Goal: Task Accomplishment & Management: Manage account settings

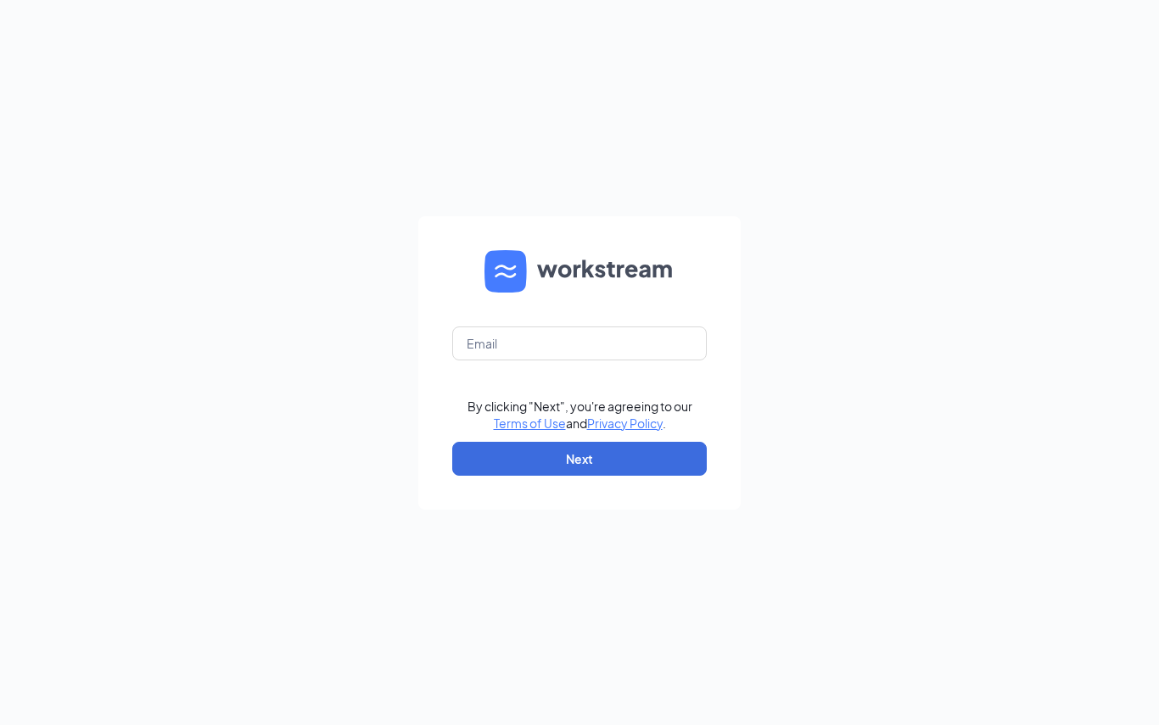
click at [519, 325] on form "By clicking "Next", you're agreeing to our Terms of Use and Privacy Policy . Ne…" at bounding box center [579, 363] width 322 height 294
click at [492, 343] on input "text" at bounding box center [579, 344] width 255 height 34
click at [484, 330] on form "By clicking "Next", you're agreeing to our Terms of Use and Privacy Policy . Ne…" at bounding box center [579, 363] width 322 height 294
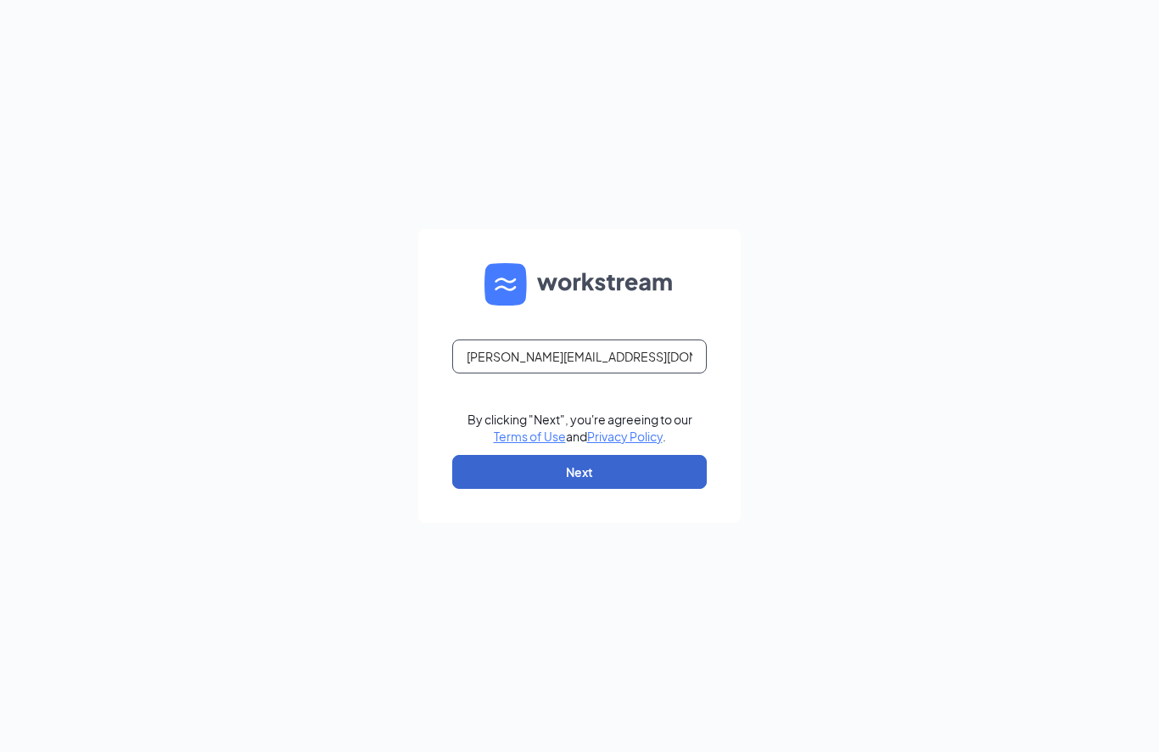
type input "Dana.cfacollegepark@gmail.com"
click at [530, 471] on button "Next" at bounding box center [579, 472] width 255 height 34
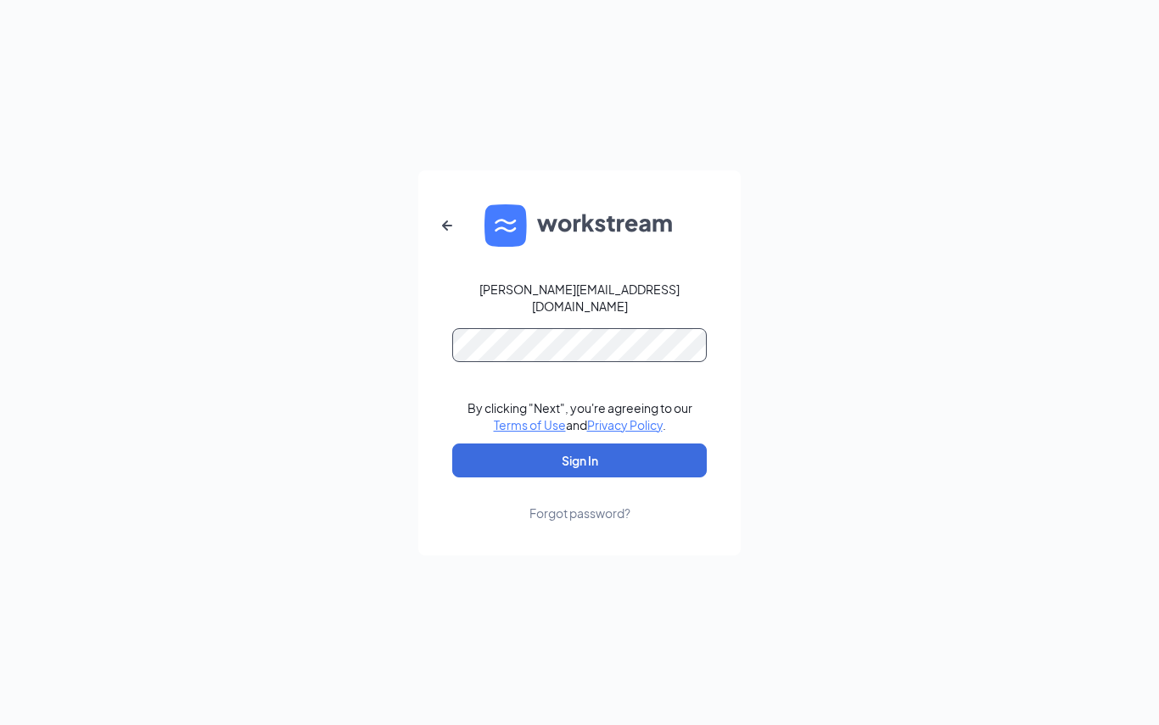
click at [497, 326] on form "Dana.cfacollegepark@gmail.com By clicking "Next", you're agreeing to our Terms …" at bounding box center [579, 363] width 322 height 385
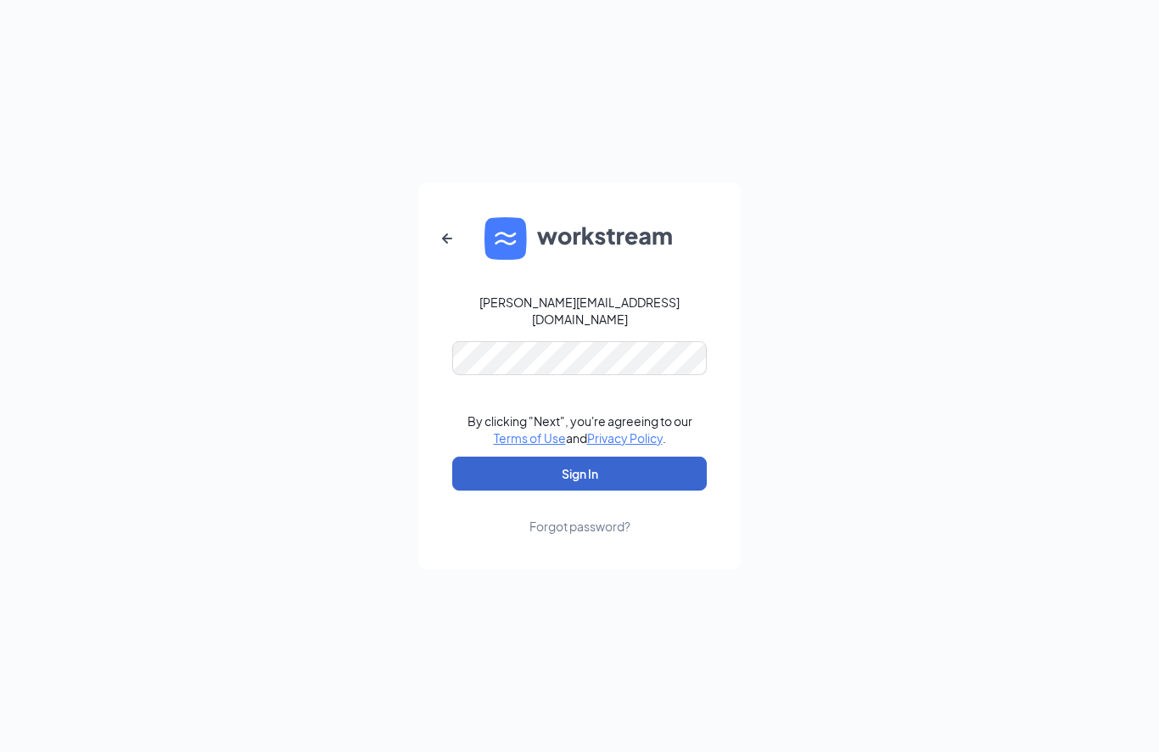
click at [564, 468] on button "Sign In" at bounding box center [579, 473] width 255 height 34
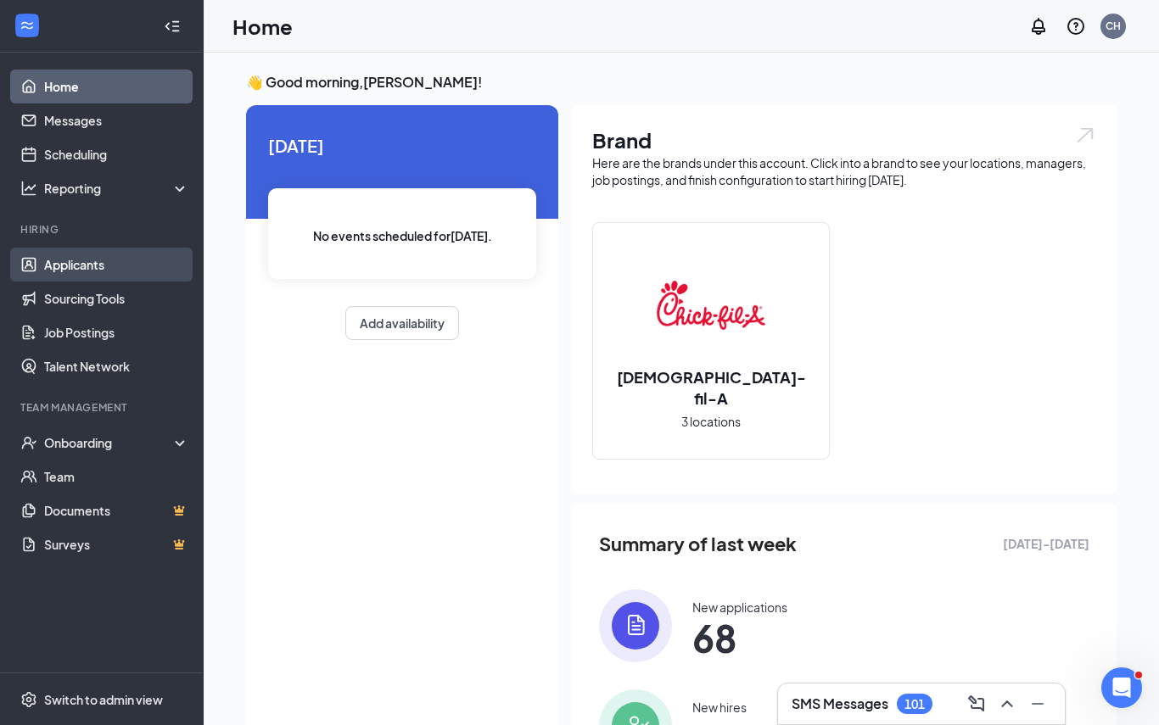
click at [93, 257] on link "Applicants" at bounding box center [116, 265] width 145 height 34
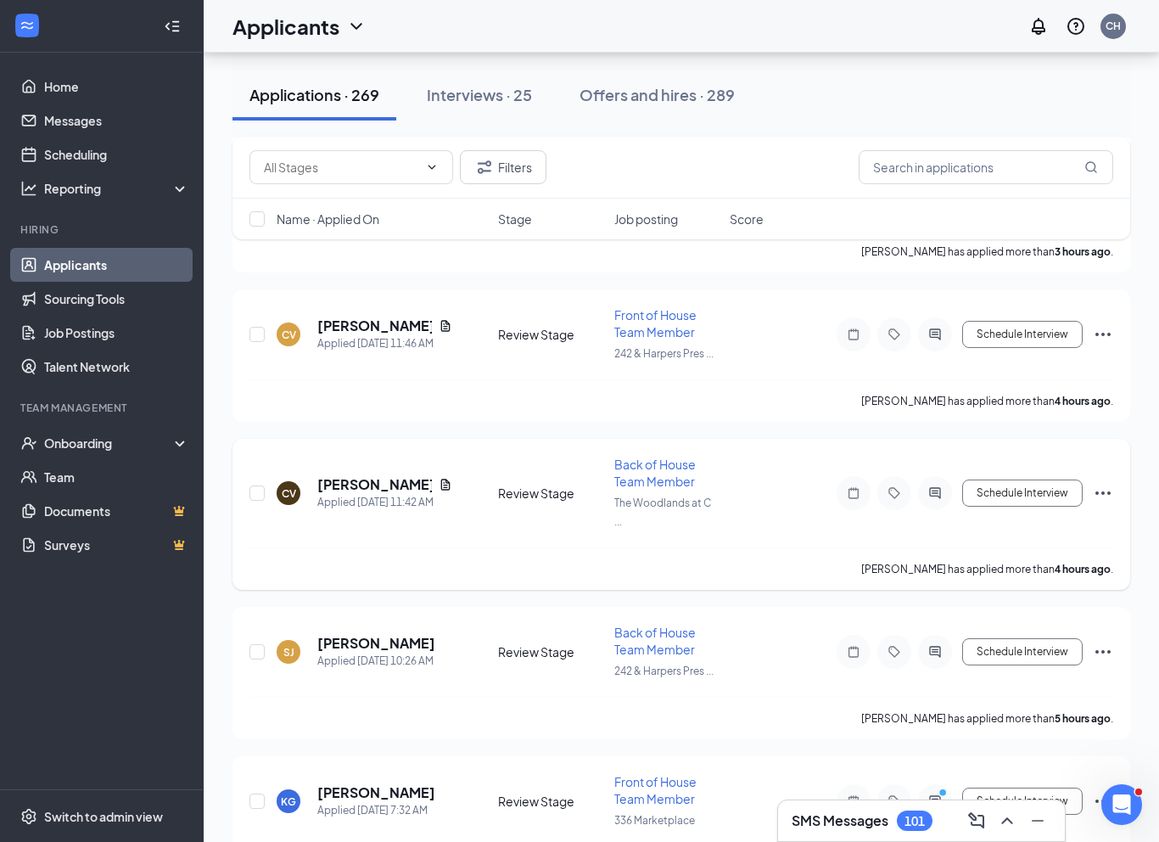
scroll to position [529, 0]
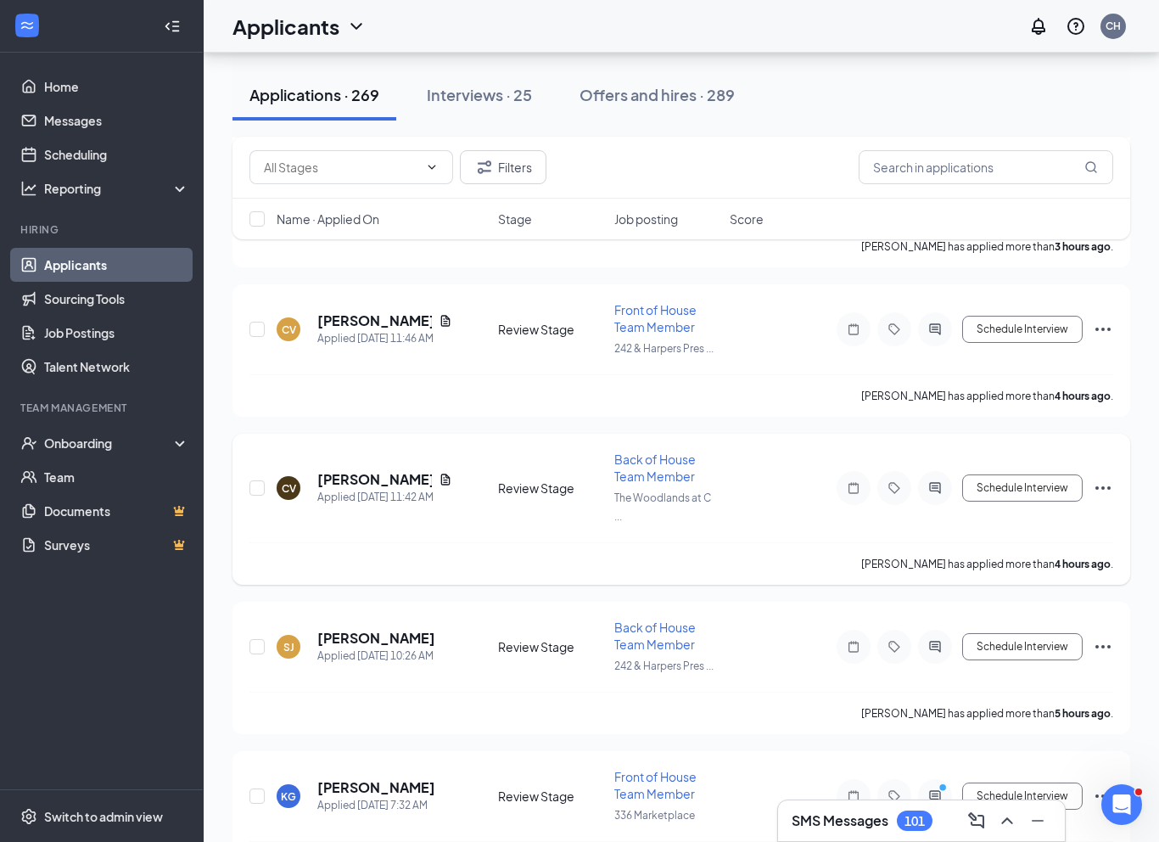
click at [641, 455] on span "Back of House Team Member" at bounding box center [654, 467] width 81 height 32
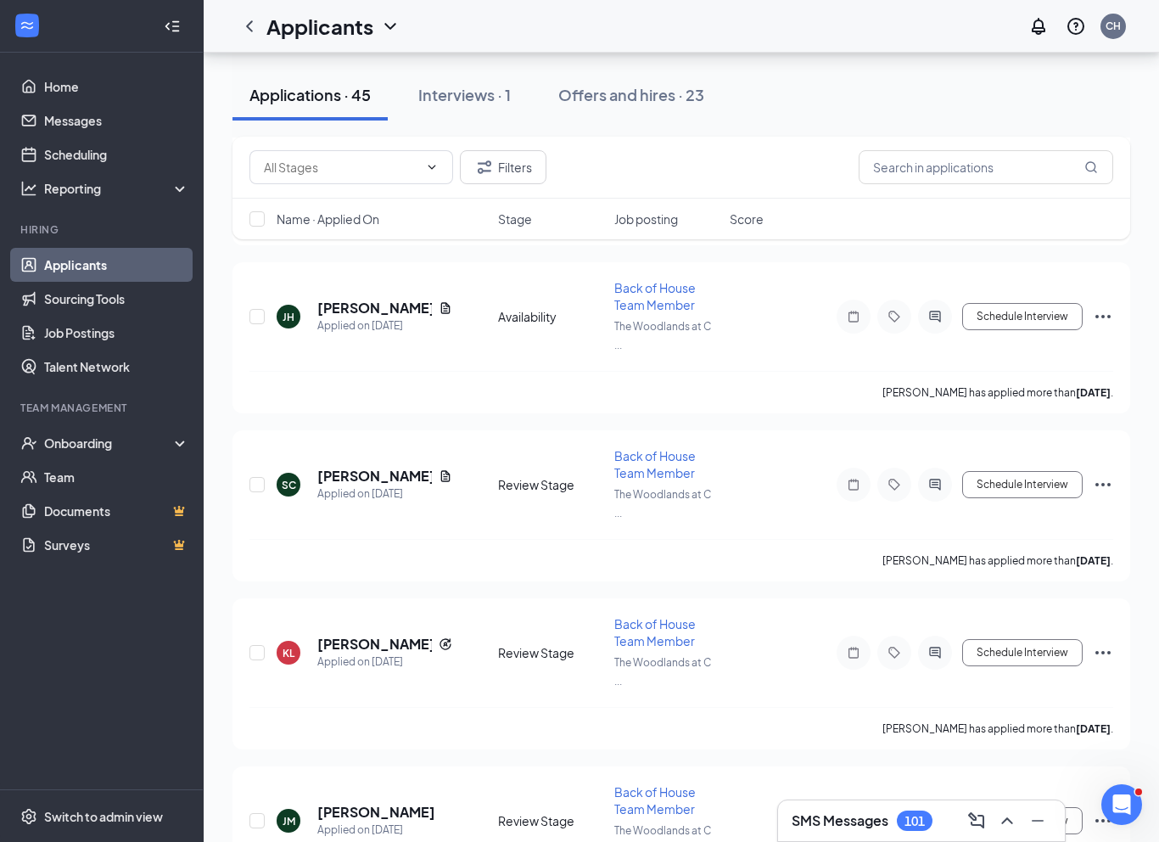
scroll to position [3663, 0]
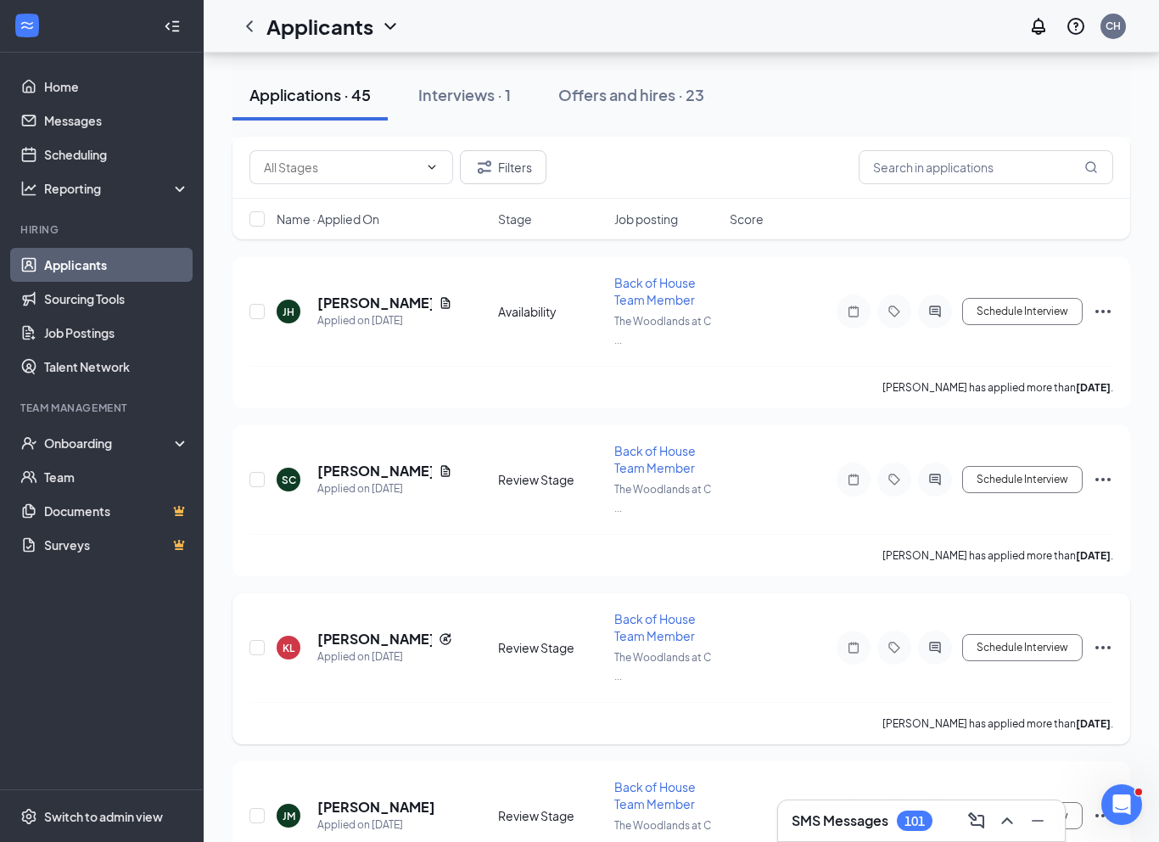
click at [1101, 637] on icon "Ellipses" at bounding box center [1103, 647] width 20 height 20
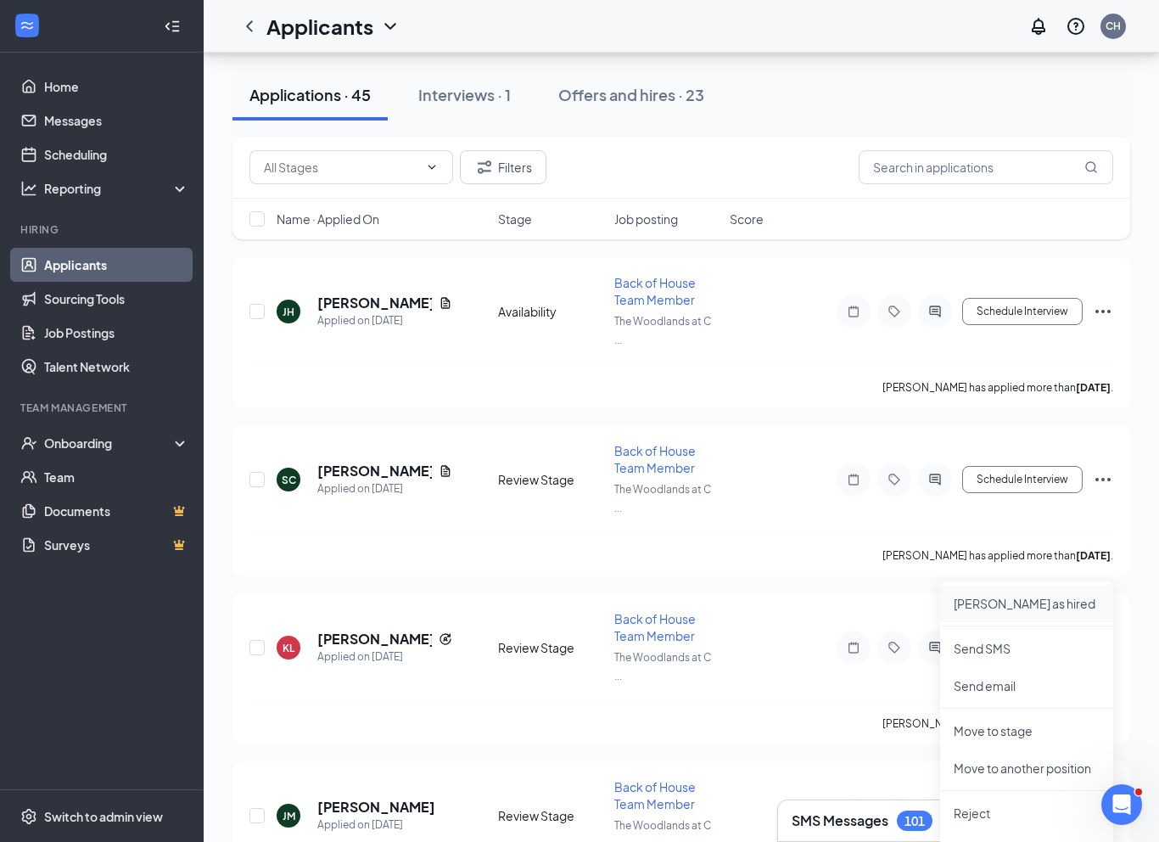
click at [981, 605] on p "[PERSON_NAME] as hired" at bounding box center [1027, 603] width 146 height 17
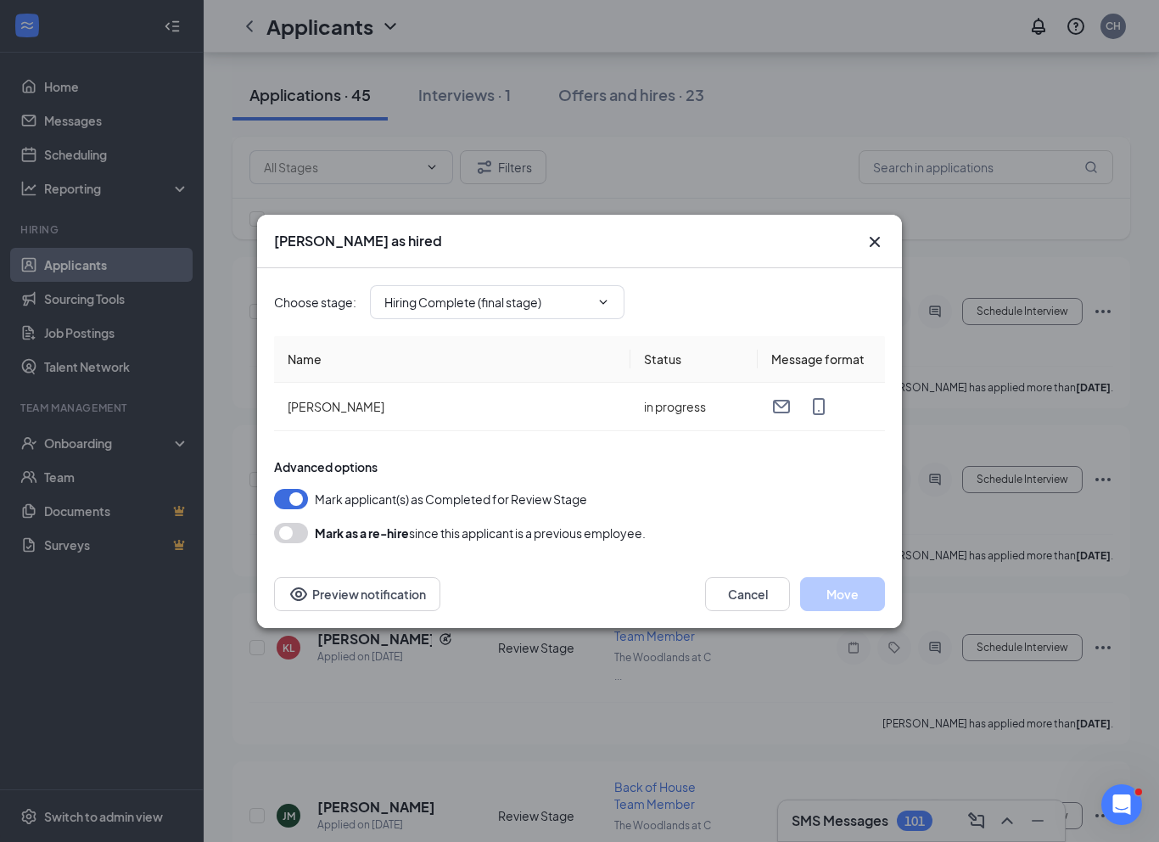
type input "Hiring Complete (final stage)"
click at [815, 599] on button "Move" at bounding box center [842, 594] width 85 height 34
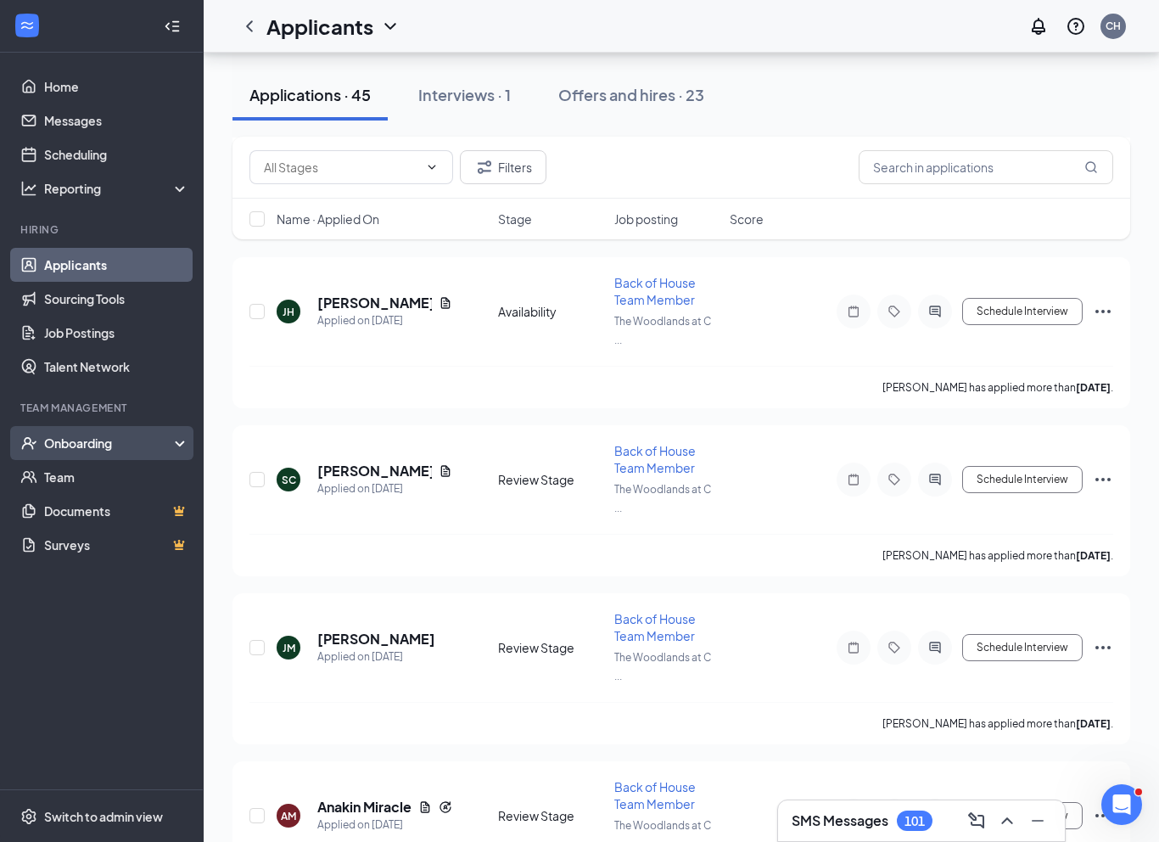
click at [144, 453] on div "Onboarding" at bounding box center [102, 443] width 204 height 34
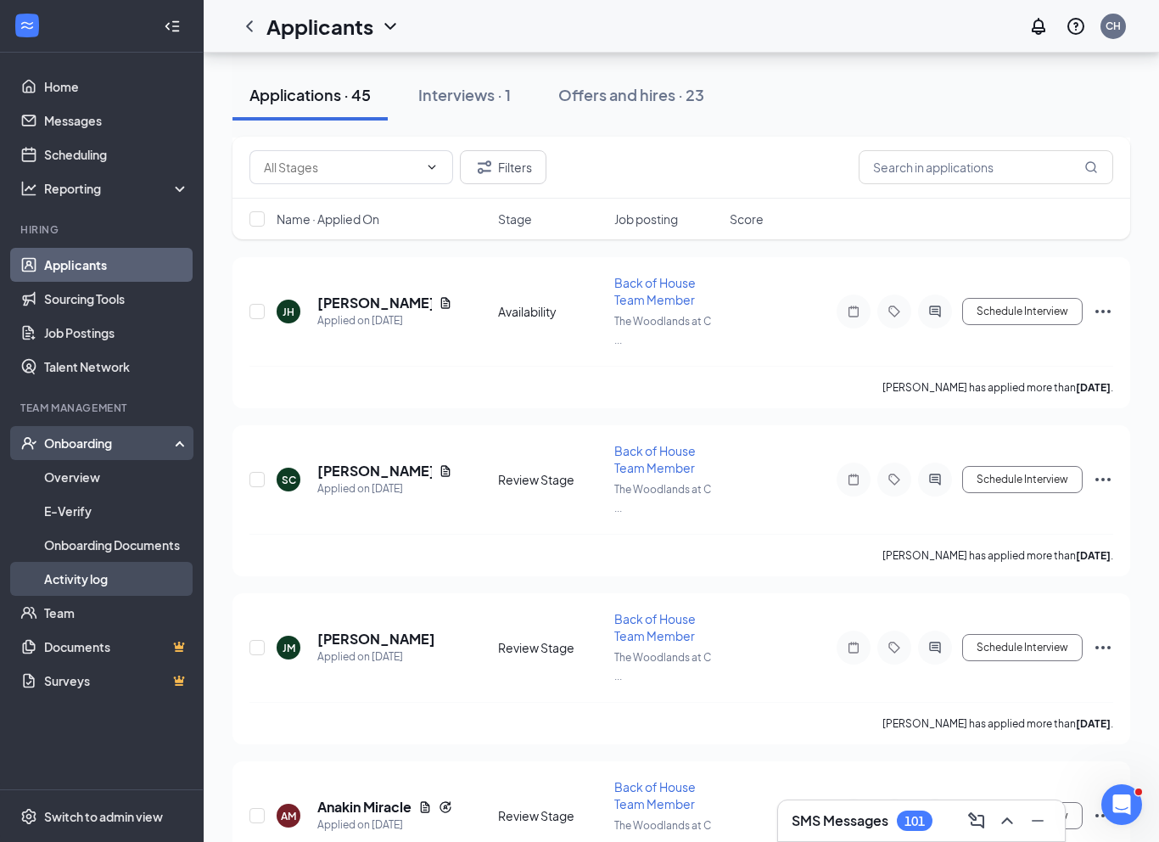
click at [100, 574] on link "Activity log" at bounding box center [116, 579] width 145 height 34
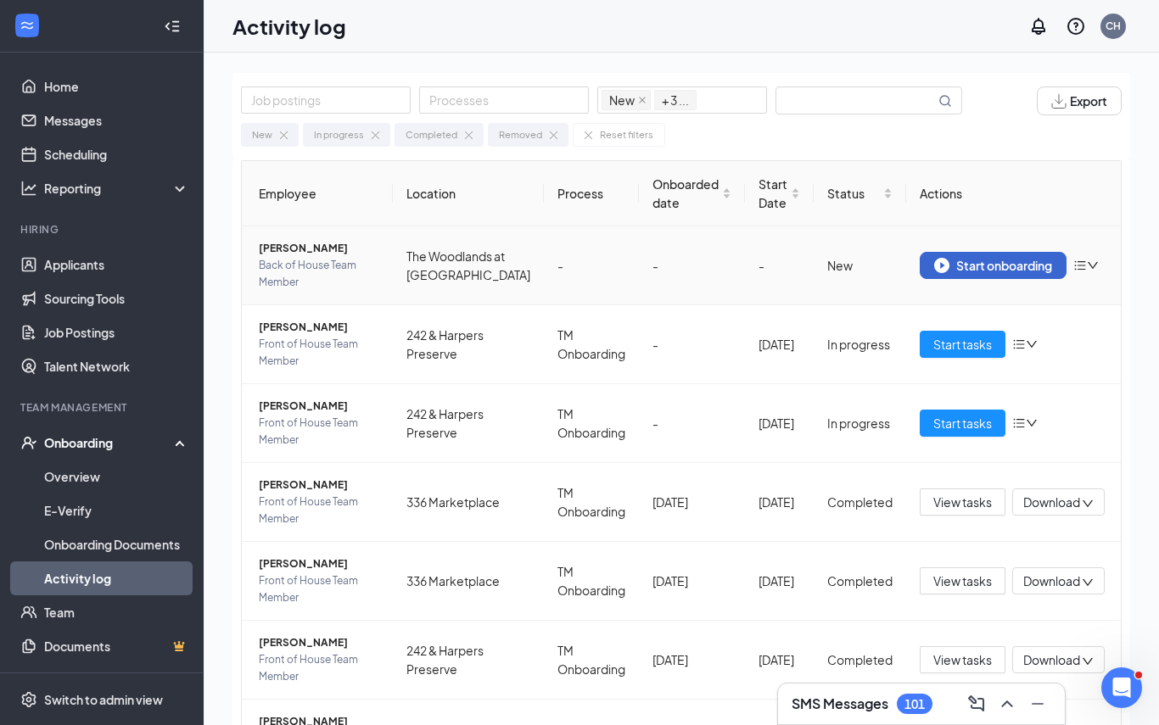
click at [972, 279] on button "Start onboarding" at bounding box center [993, 265] width 147 height 27
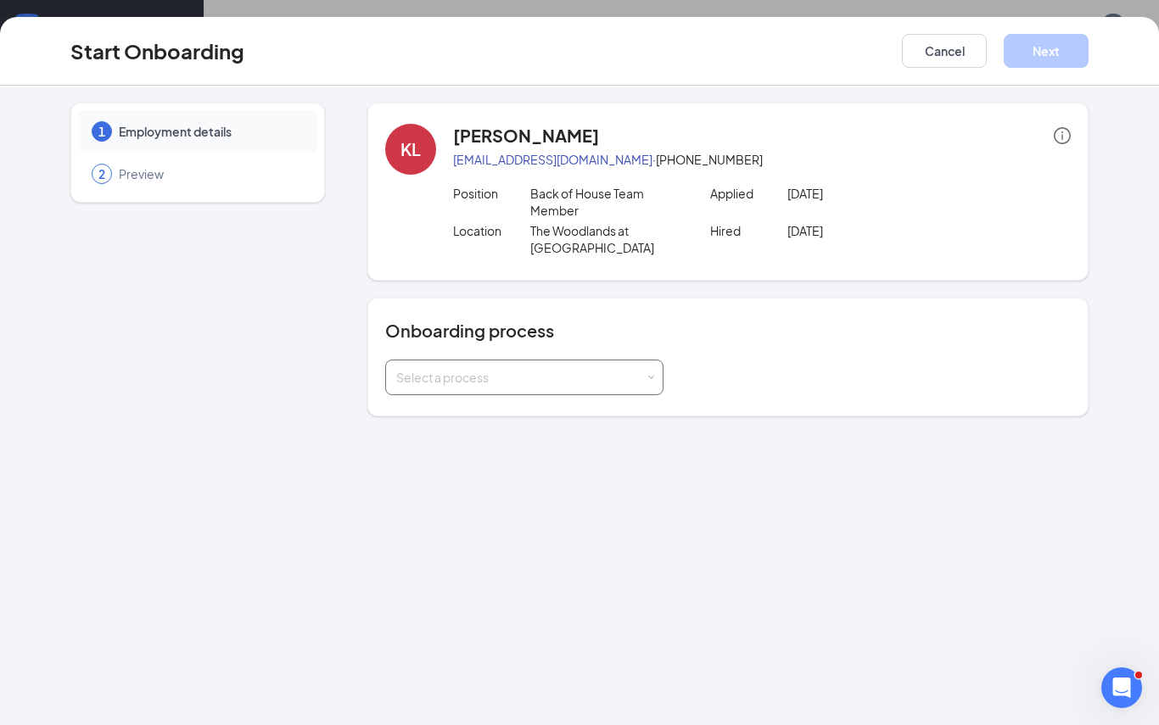
click at [484, 365] on div "Select a process" at bounding box center [524, 378] width 256 height 34
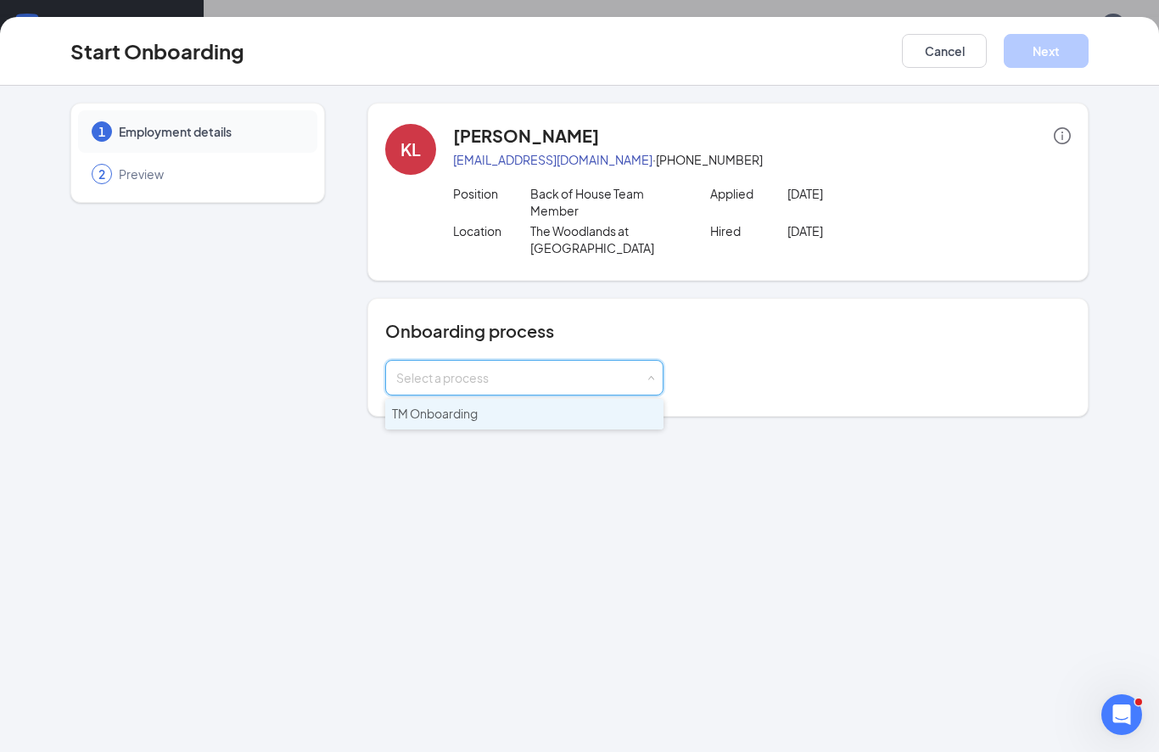
click at [463, 411] on span "TM Onboarding" at bounding box center [435, 413] width 86 height 15
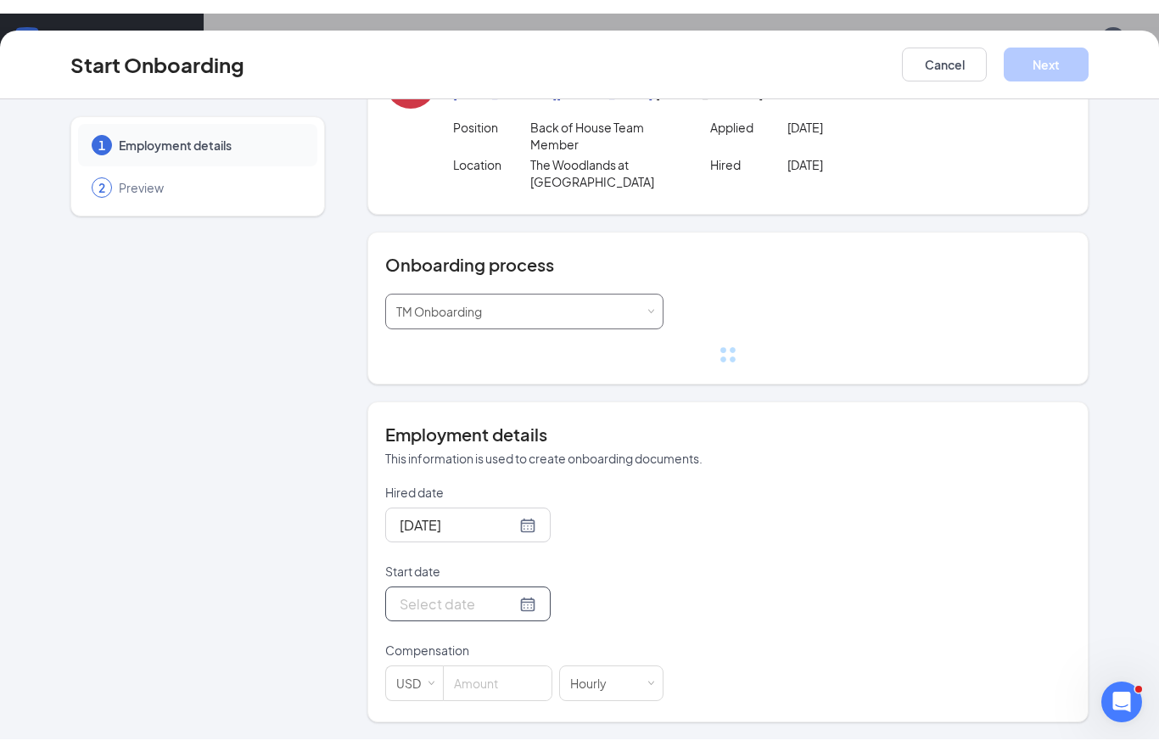
scroll to position [80, 0]
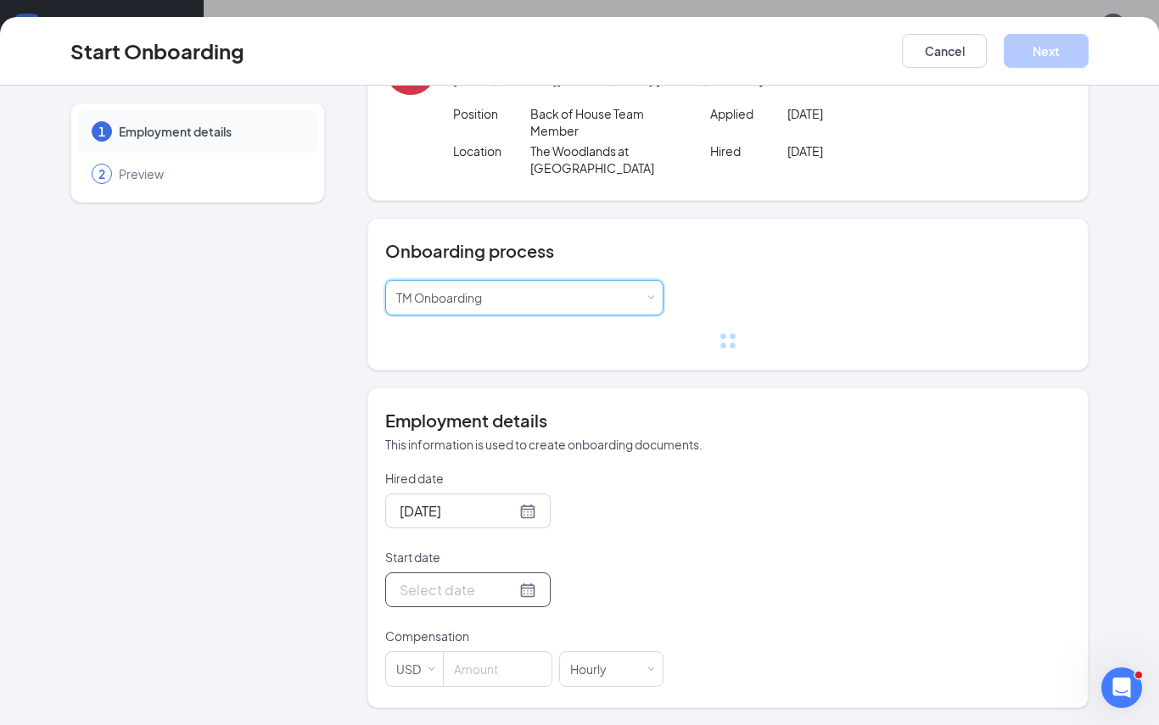
click at [514, 595] on div at bounding box center [468, 589] width 137 height 21
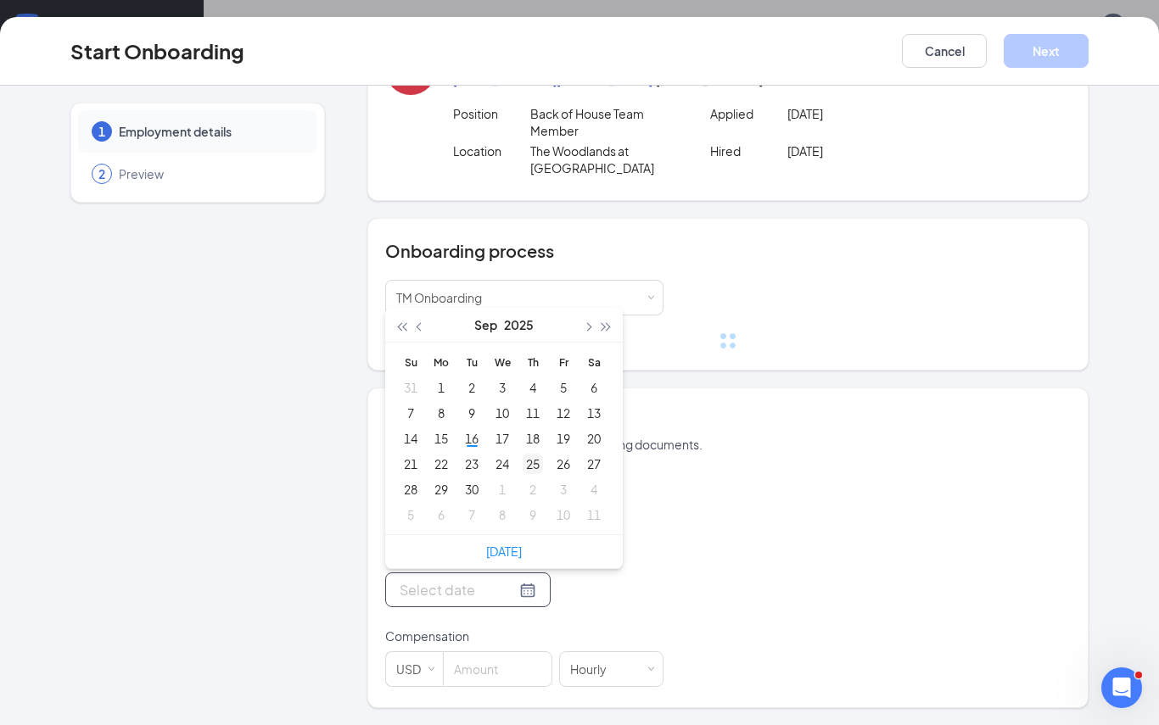
type input "[DATE]"
click at [532, 439] on div "18" at bounding box center [533, 438] width 20 height 20
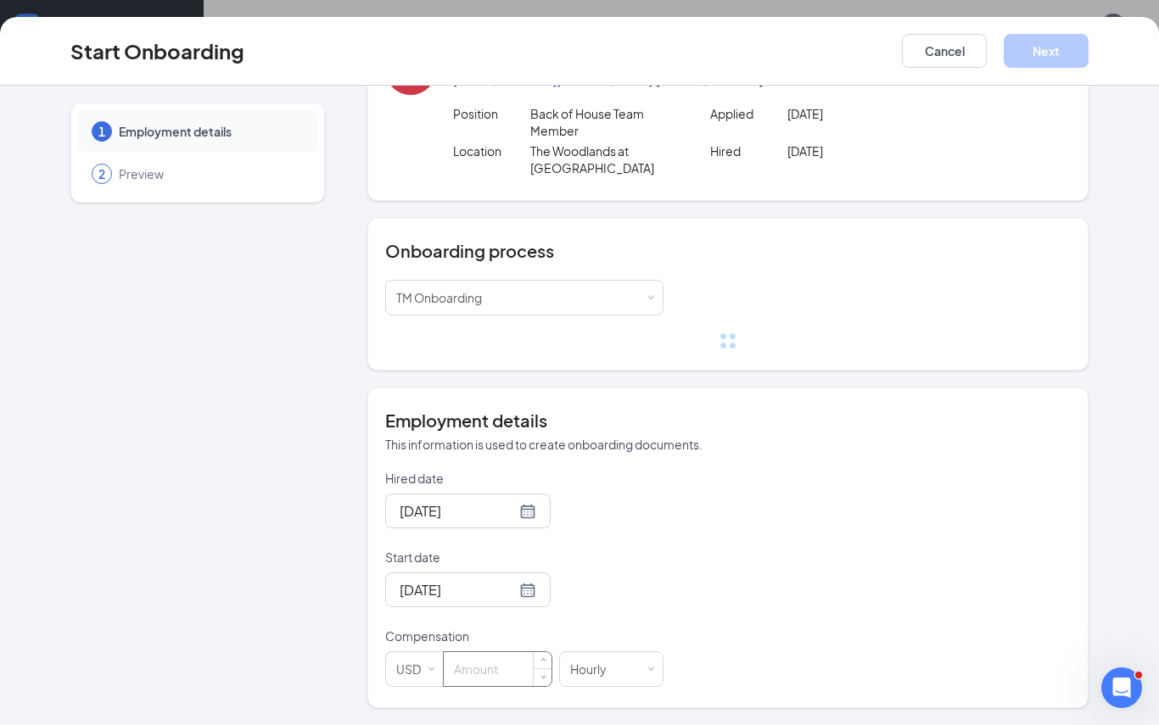
click at [477, 669] on input at bounding box center [498, 669] width 108 height 34
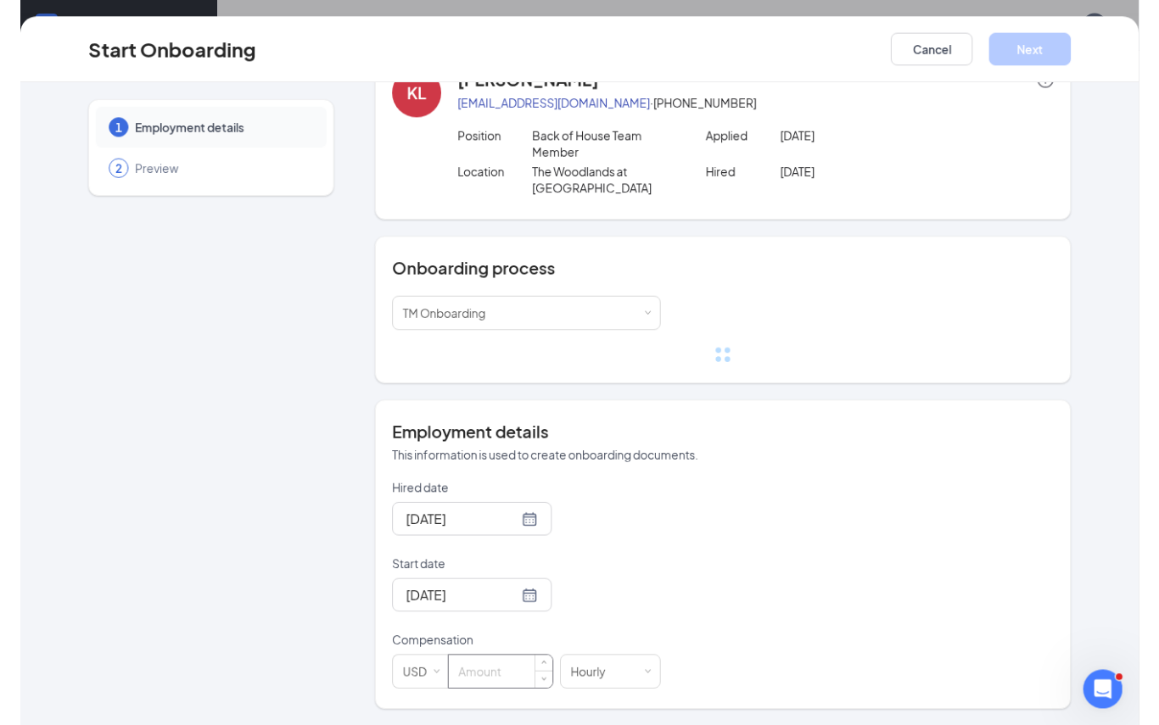
scroll to position [53, 0]
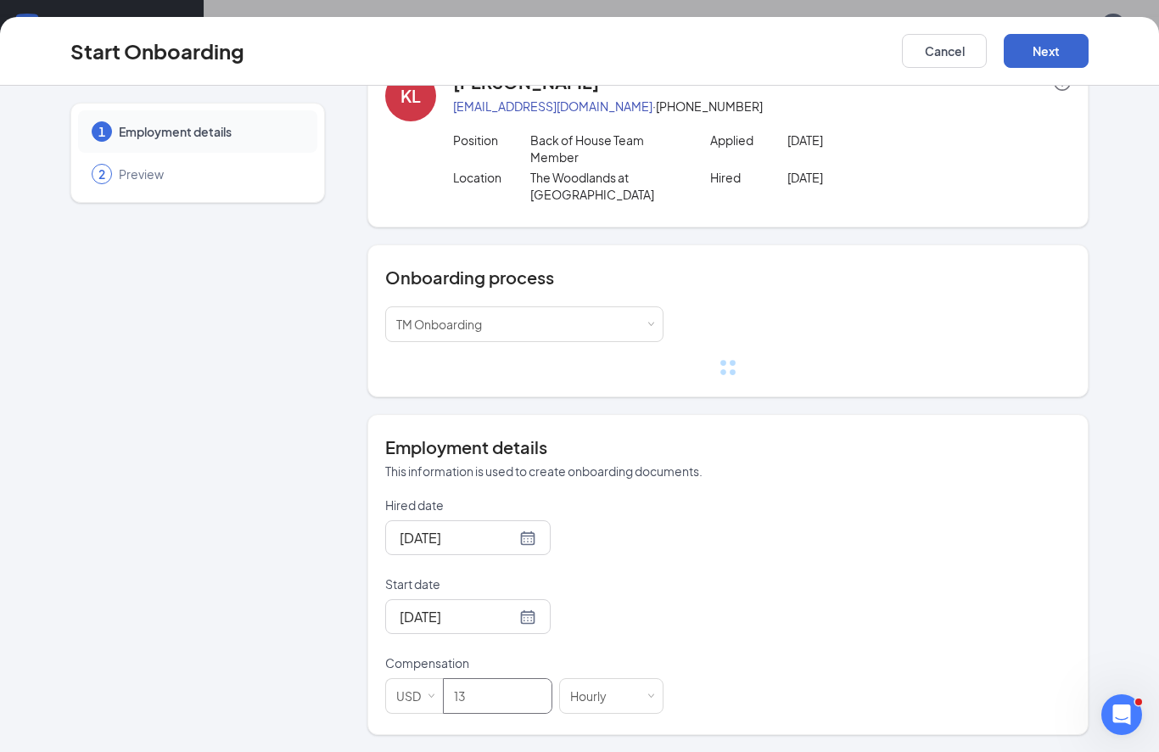
type input "13"
click at [1045, 53] on button "Next" at bounding box center [1046, 51] width 85 height 34
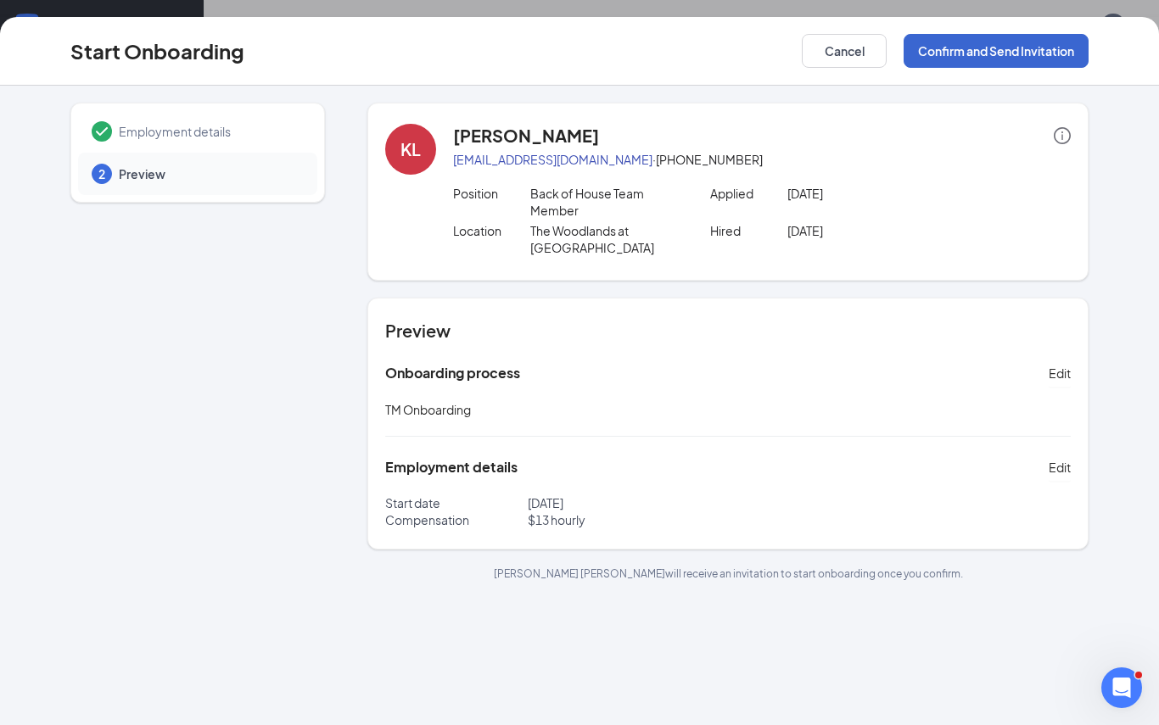
scroll to position [0, 0]
click at [1031, 55] on button "Confirm and Send Invitation" at bounding box center [996, 51] width 185 height 34
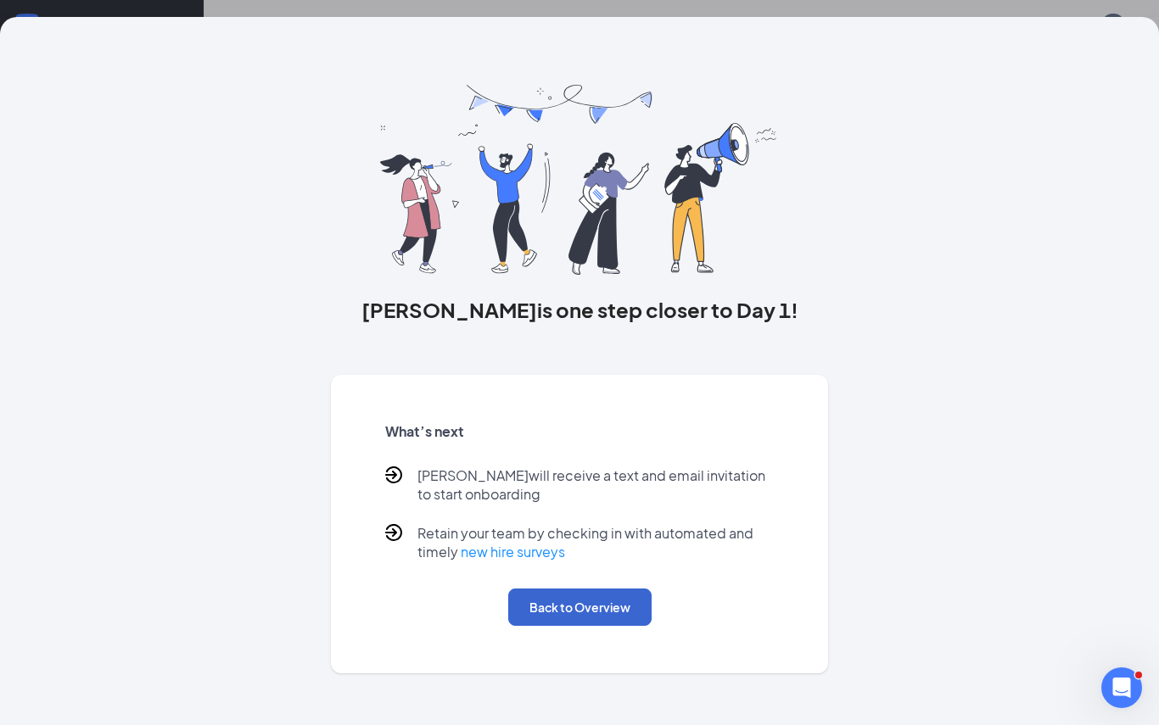
click at [606, 611] on button "Back to Overview" at bounding box center [579, 607] width 143 height 37
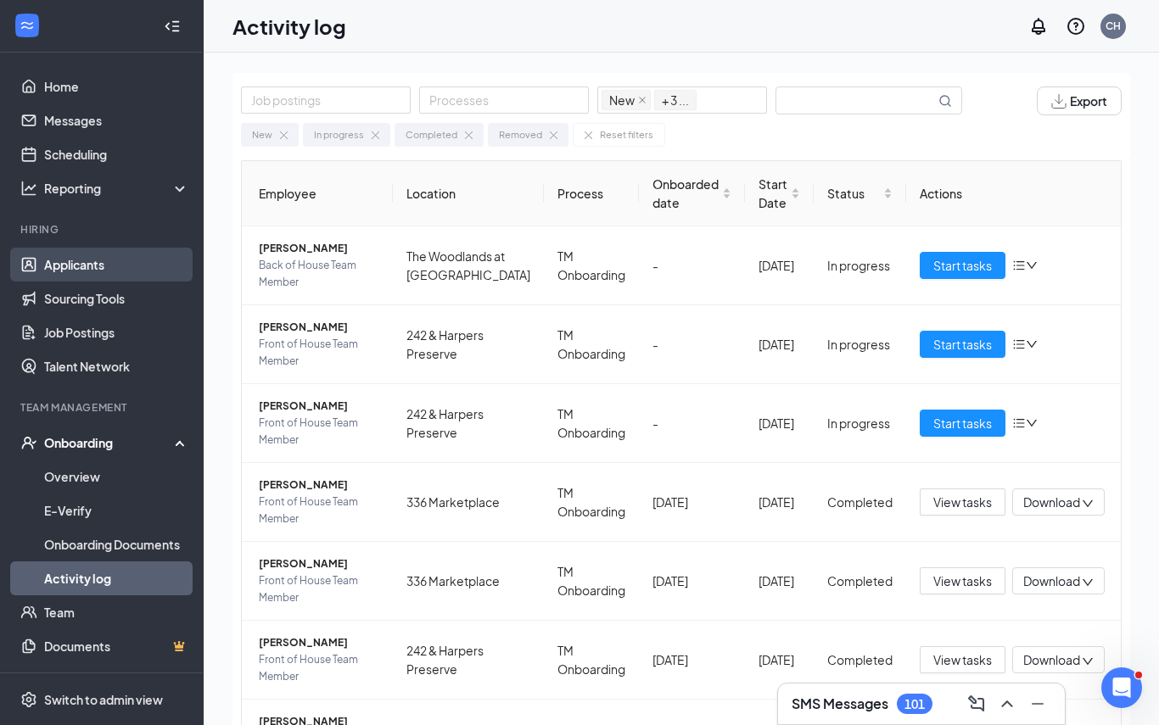
click at [102, 268] on link "Applicants" at bounding box center [116, 265] width 145 height 34
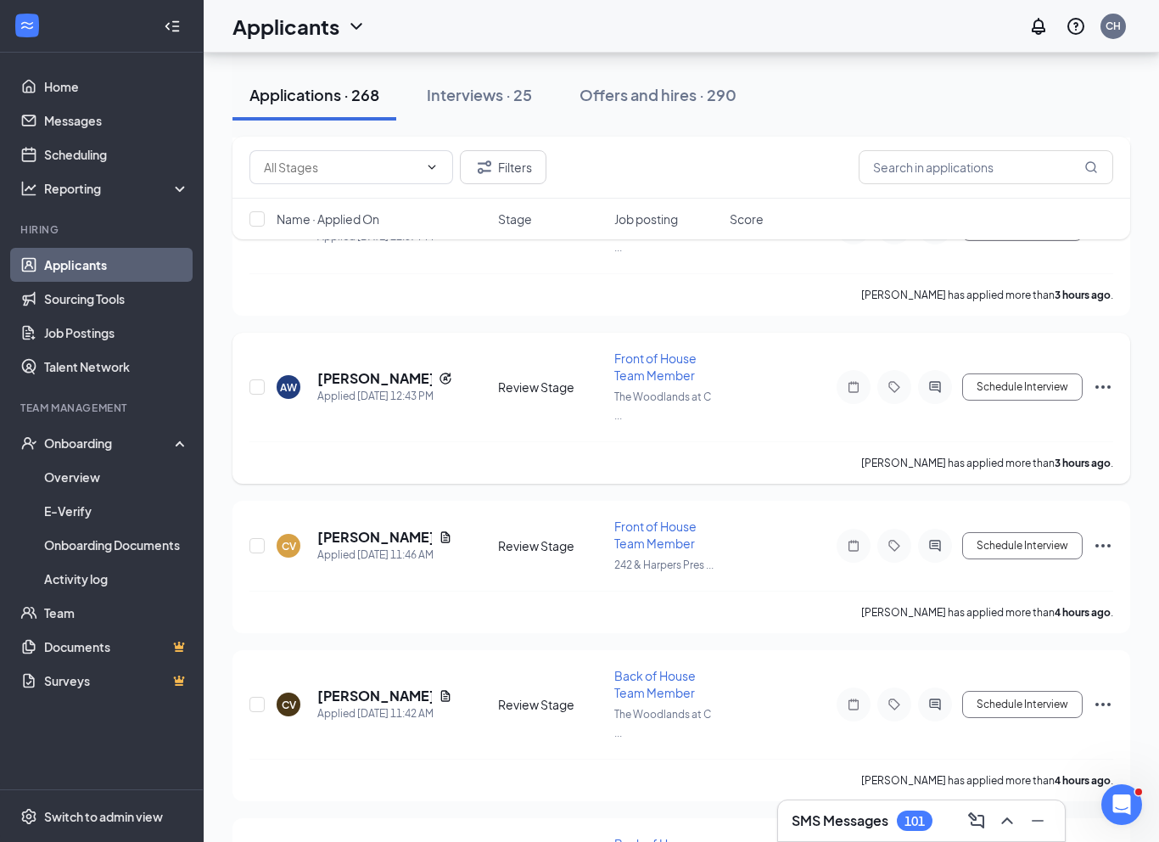
scroll to position [348, 0]
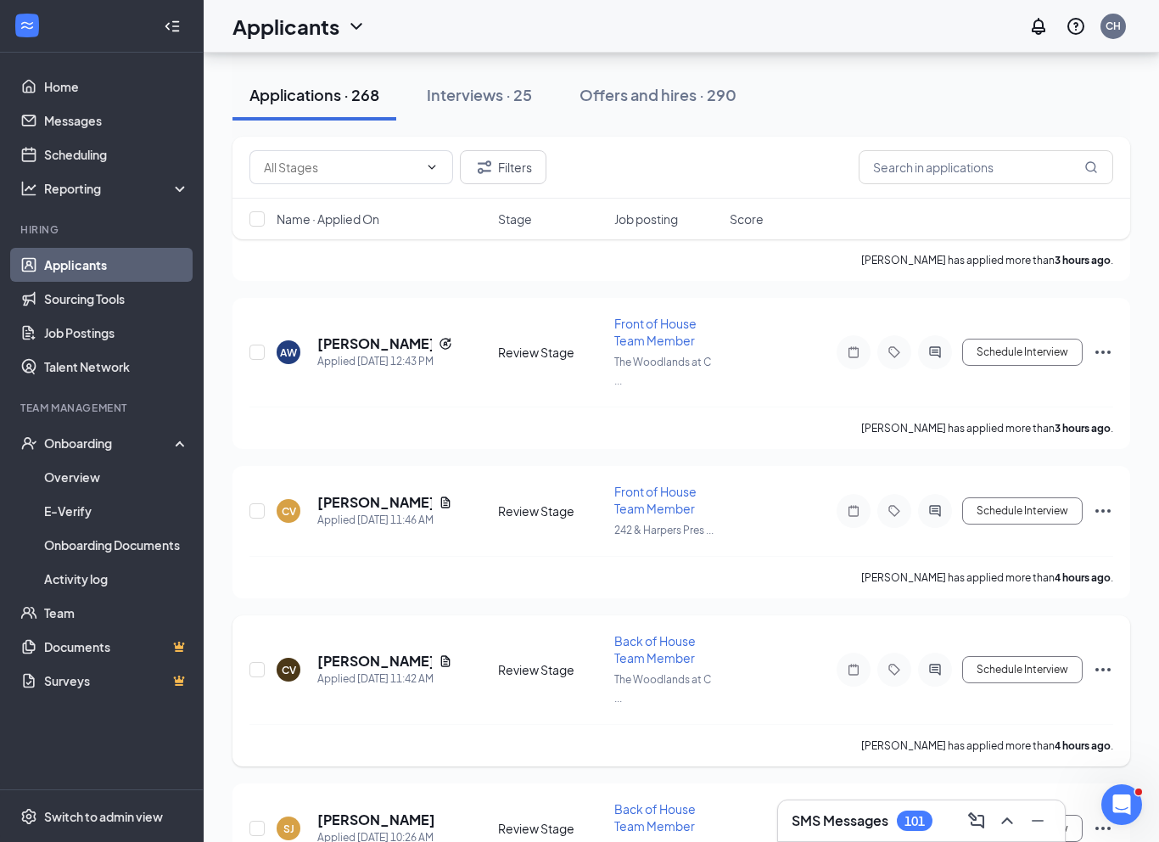
click at [655, 633] on span "Back of House Team Member" at bounding box center [654, 649] width 81 height 32
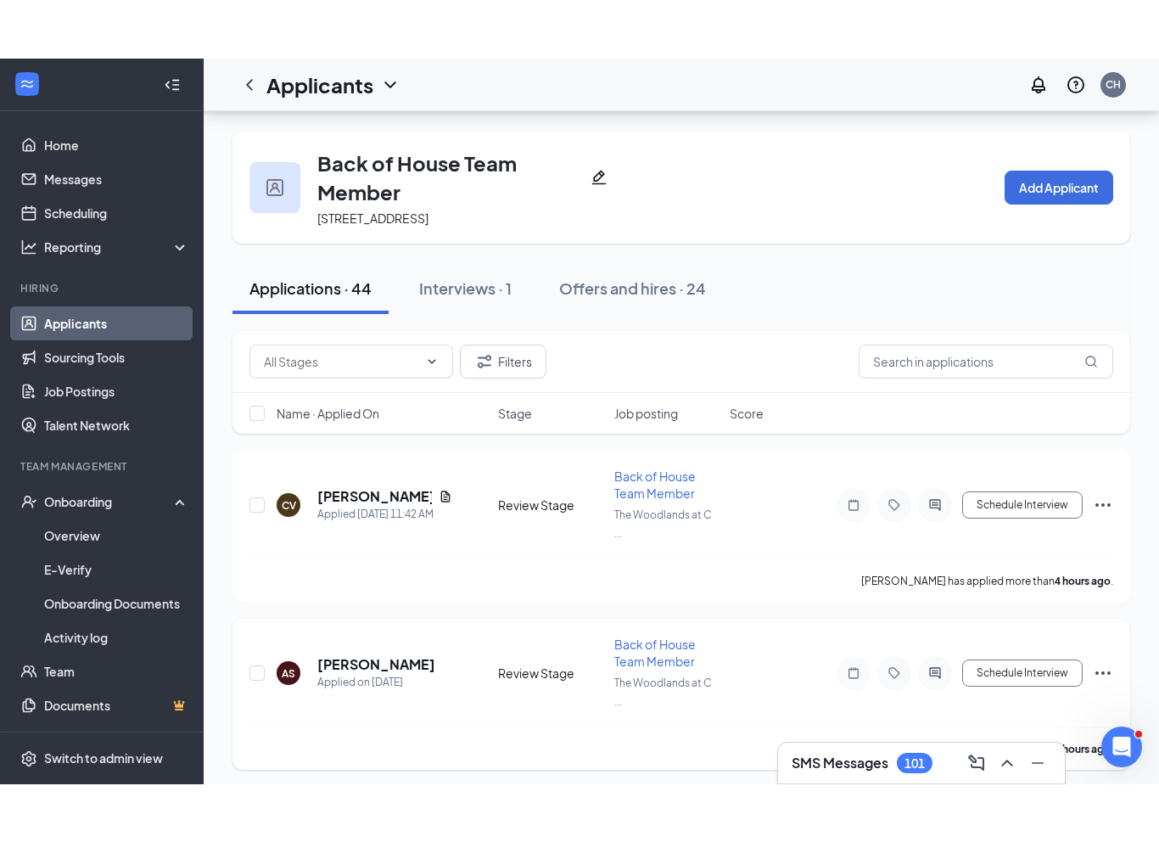
scroll to position [88, 0]
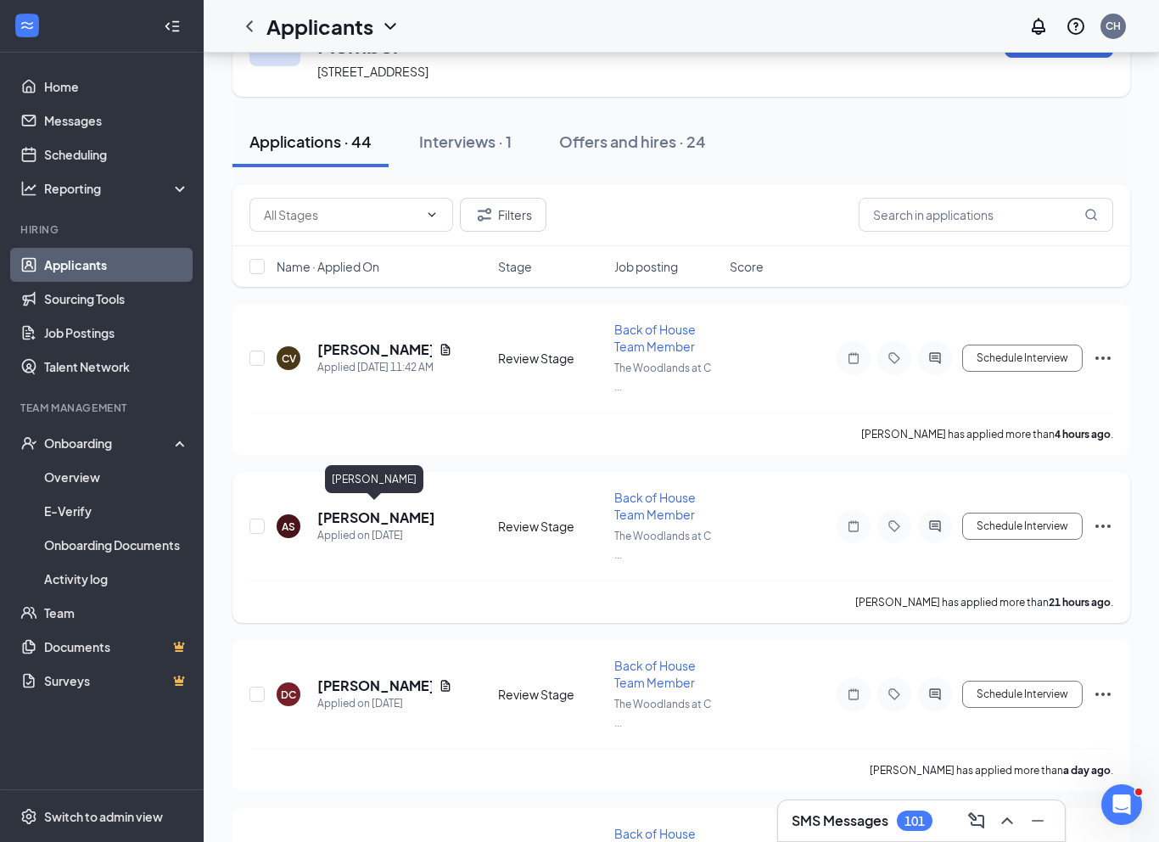
click at [385, 508] on h5 "[PERSON_NAME]" at bounding box center [376, 517] width 118 height 19
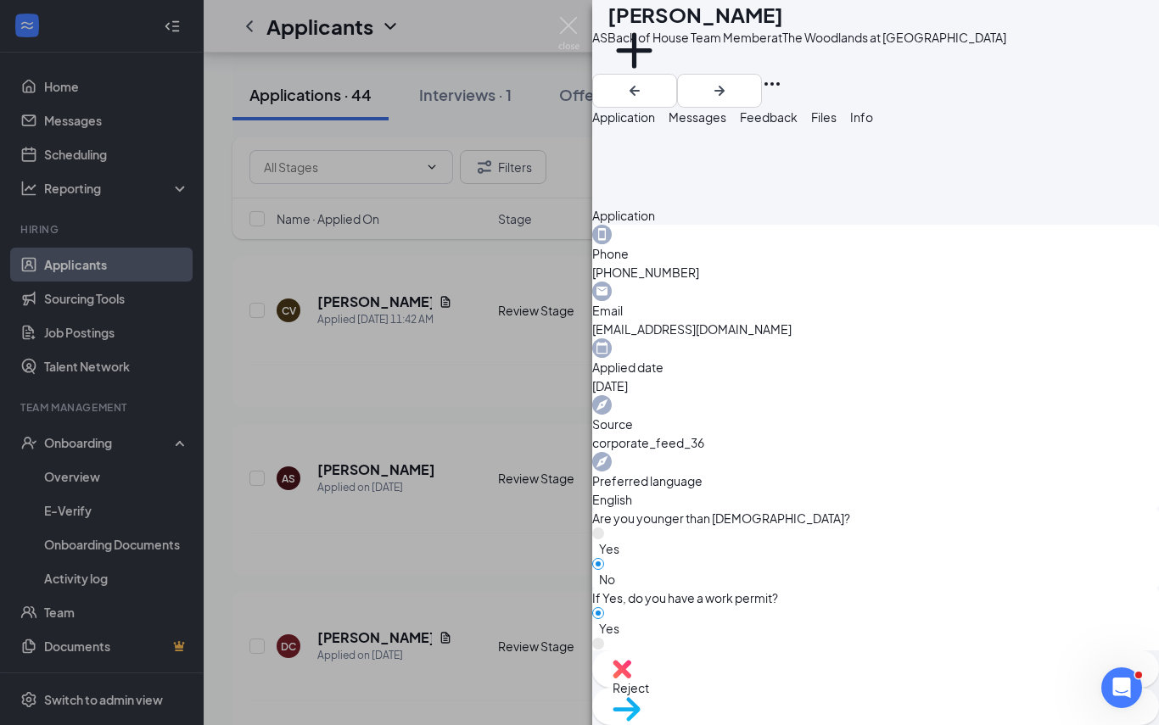
scroll to position [495, 0]
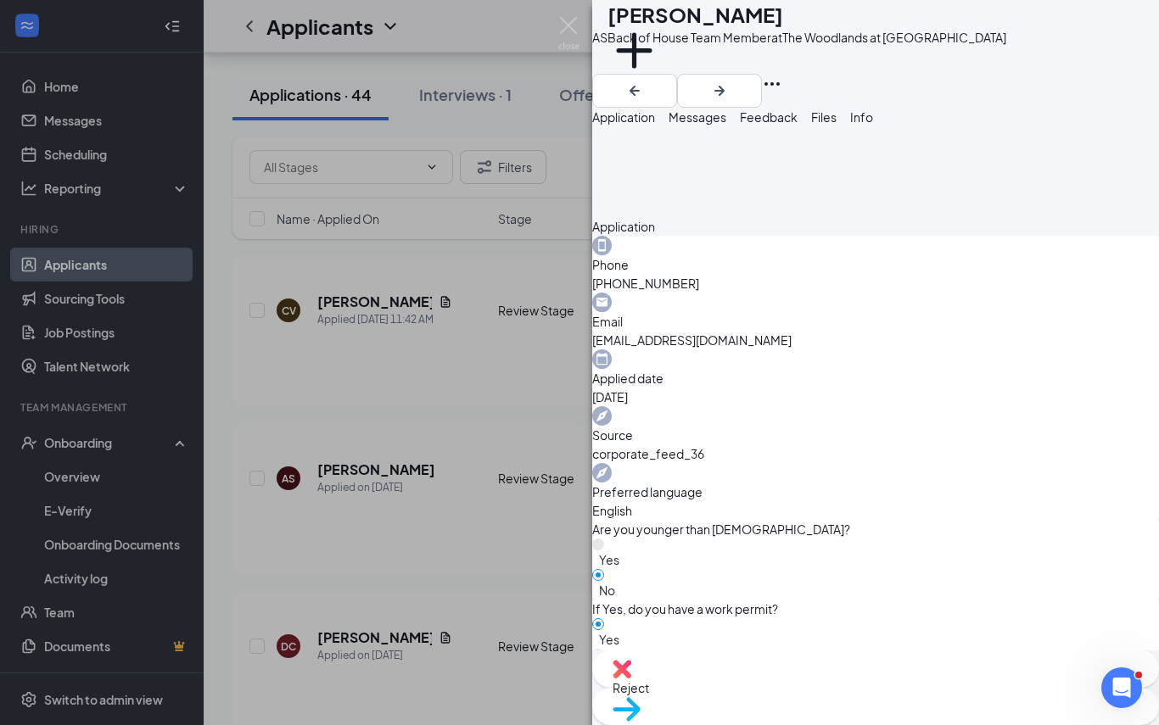
click at [501, 386] on div "AS [PERSON_NAME] Back of House Team Member at The Woodlands at [GEOGRAPHIC_DATA…" at bounding box center [579, 362] width 1159 height 725
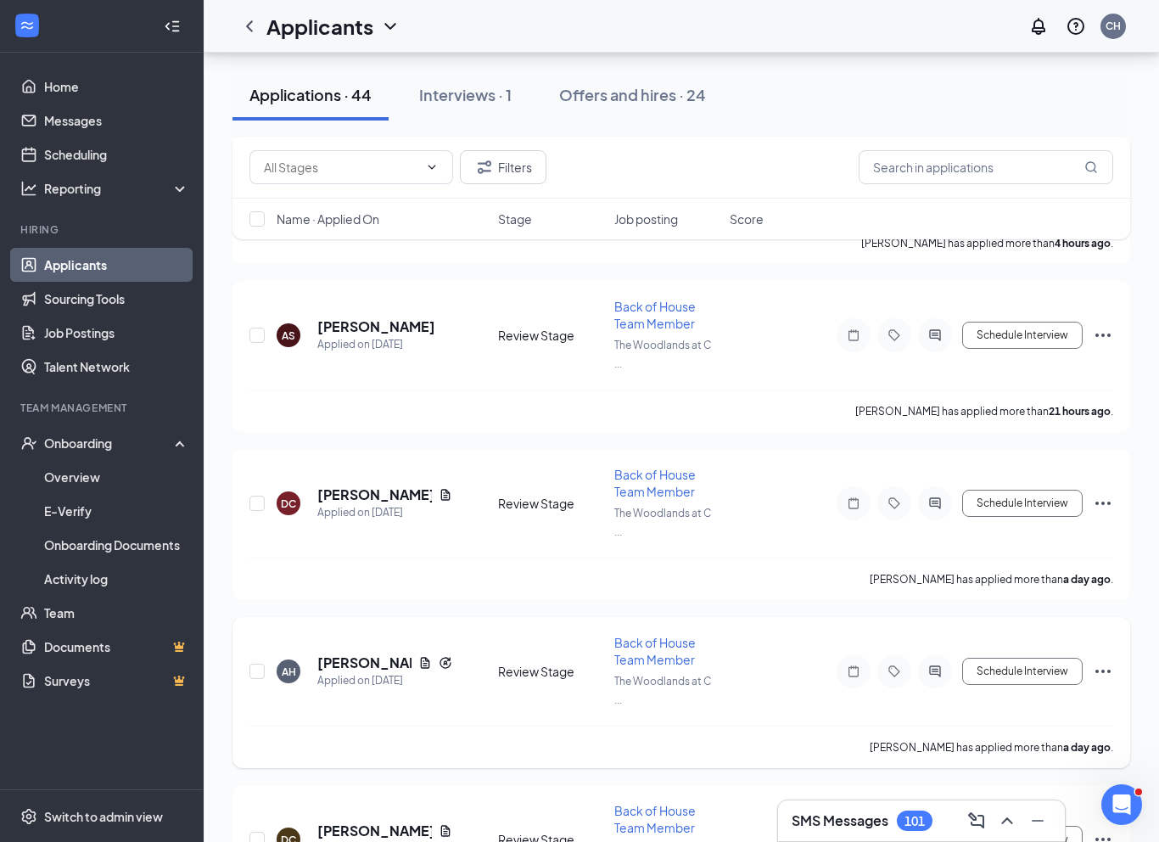
scroll to position [533, 0]
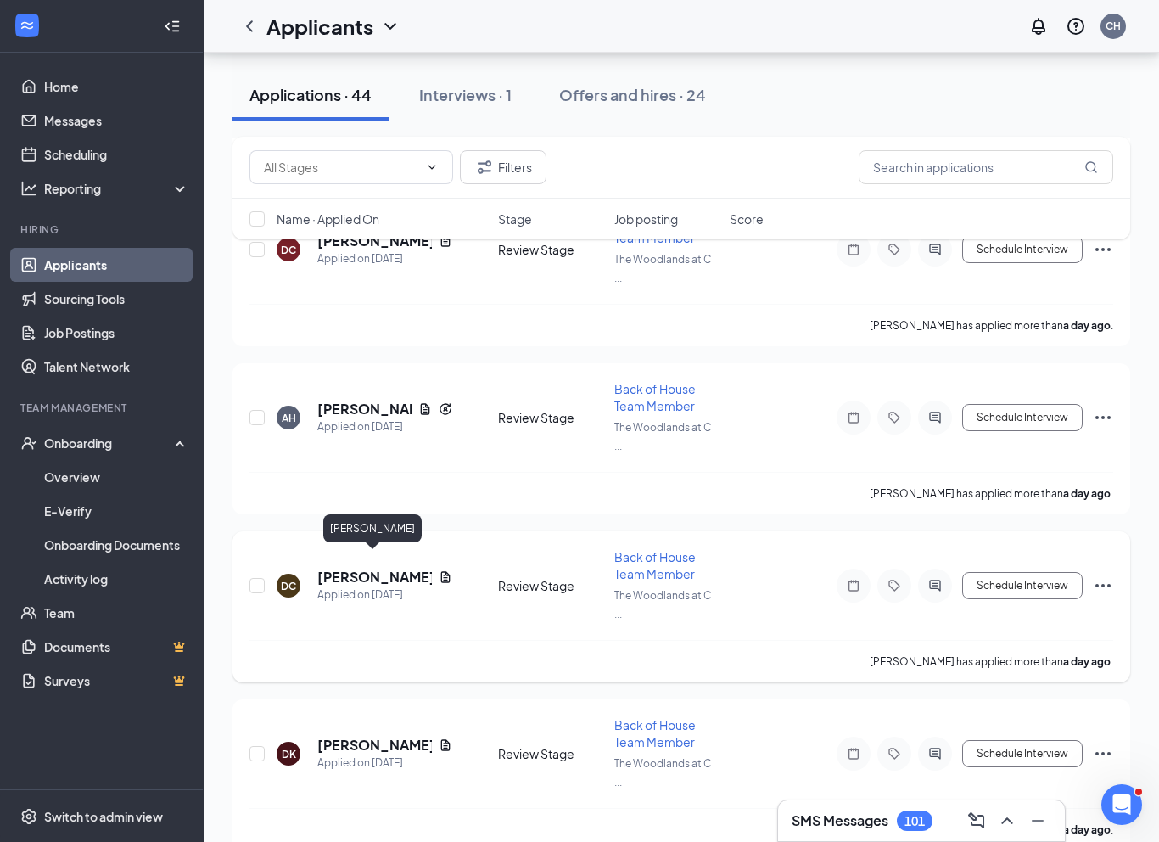
click at [389, 568] on h5 "[PERSON_NAME]" at bounding box center [374, 577] width 115 height 19
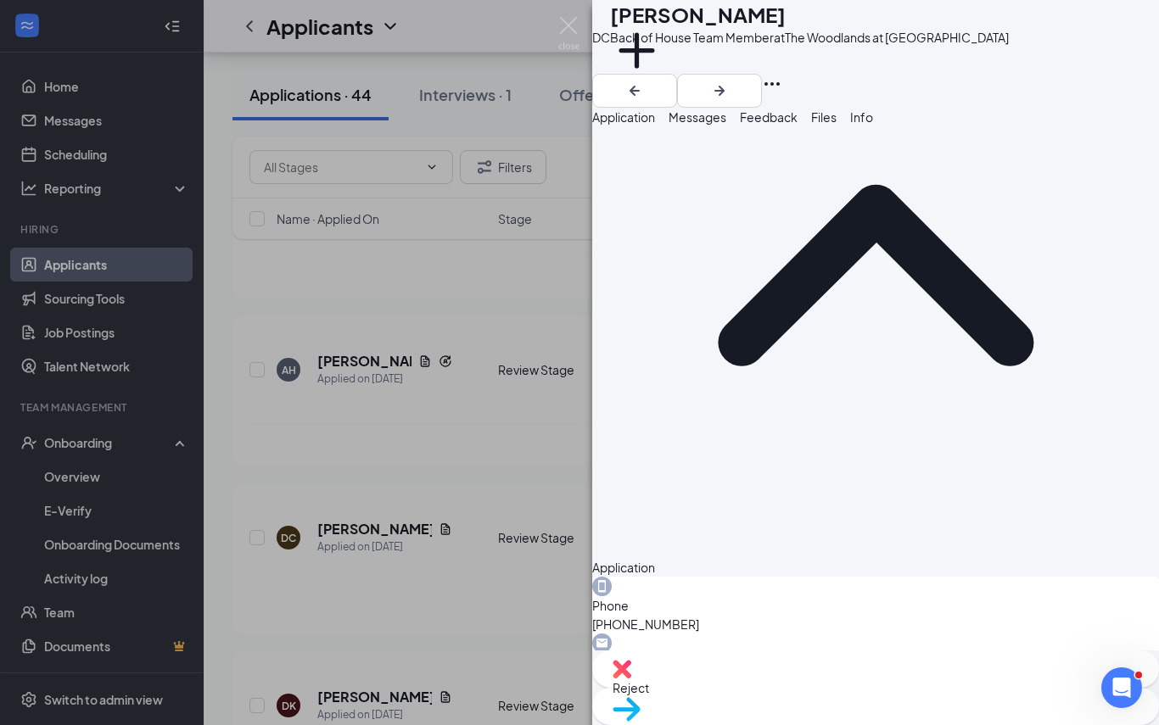
scroll to position [714, 0]
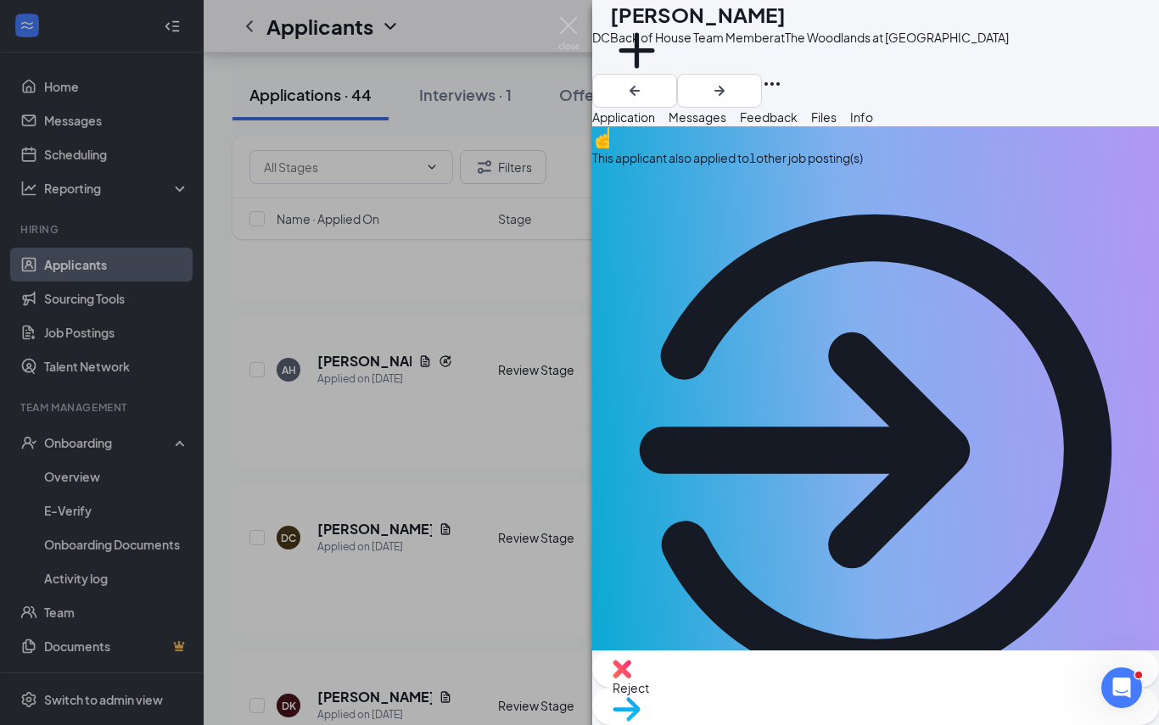
scroll to position [0, 0]
click at [517, 463] on div "DC [PERSON_NAME] Back of House Team Member at The Woodlands at [GEOGRAPHIC_DATA…" at bounding box center [579, 362] width 1159 height 725
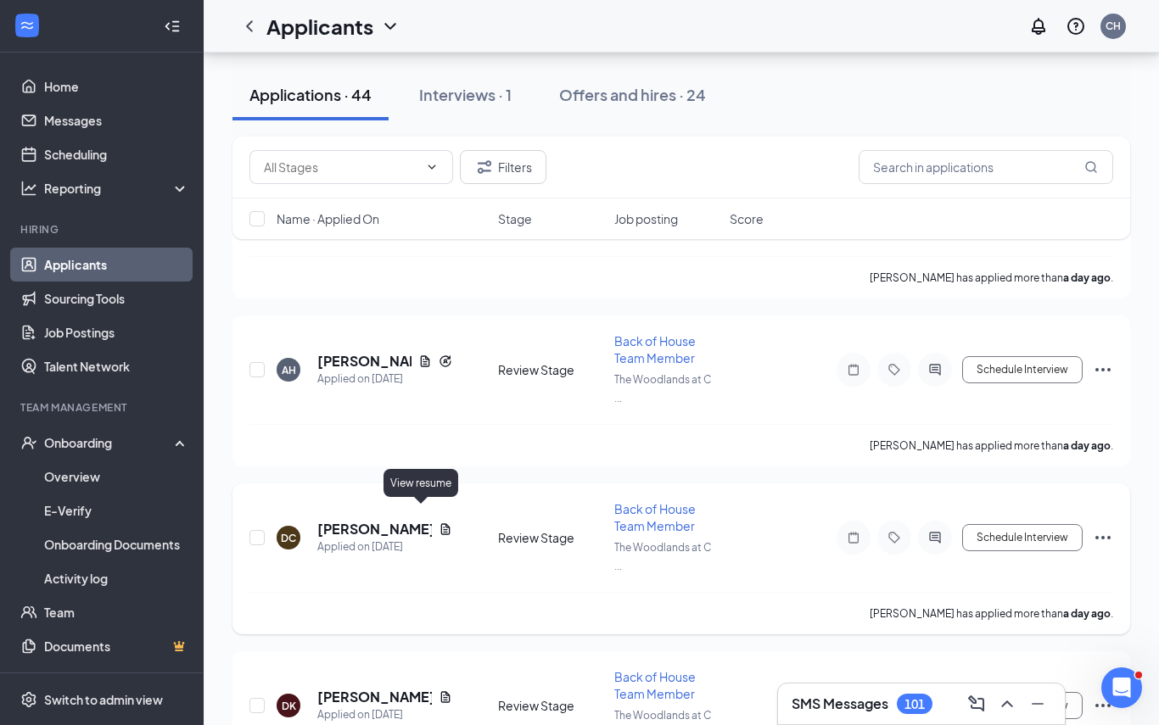
click at [439, 523] on icon "Document" at bounding box center [446, 530] width 14 height 14
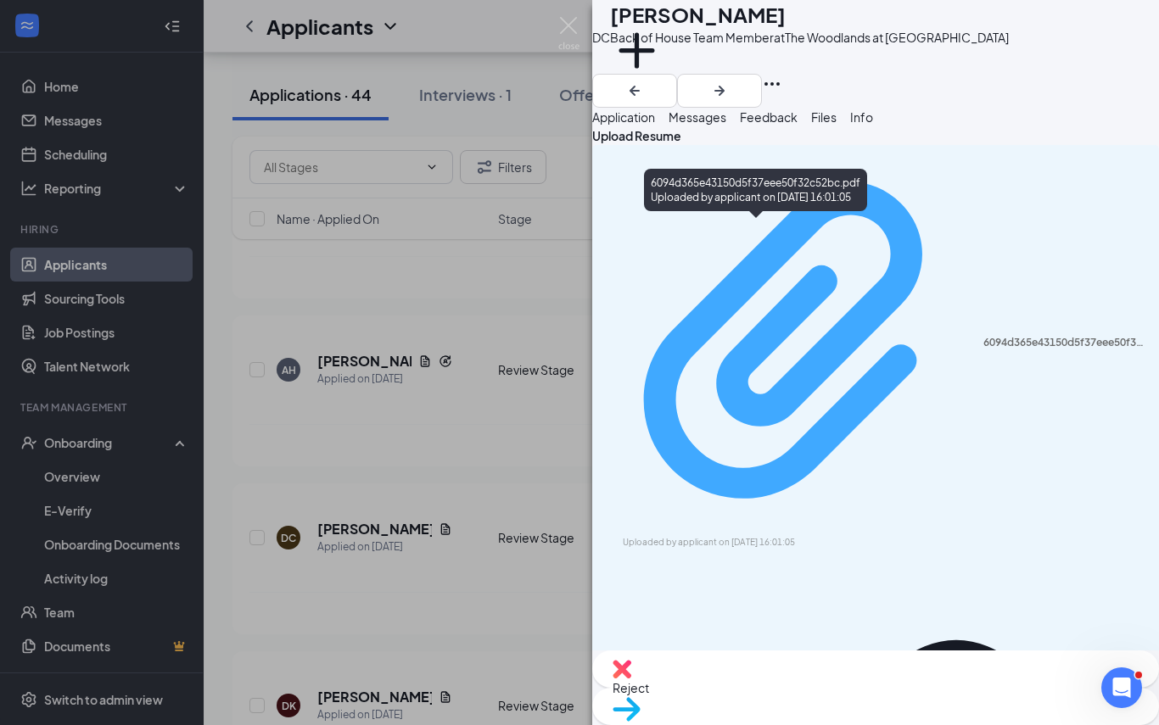
click at [983, 336] on div "6094d365e43150d5f37eee50f32c52bc.pdf" at bounding box center [1065, 343] width 165 height 14
